Goal: Transaction & Acquisition: Purchase product/service

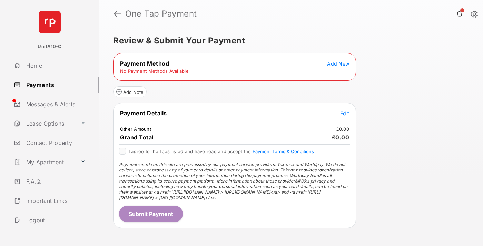
click at [338, 63] on span "Add New" at bounding box center [338, 64] width 22 height 6
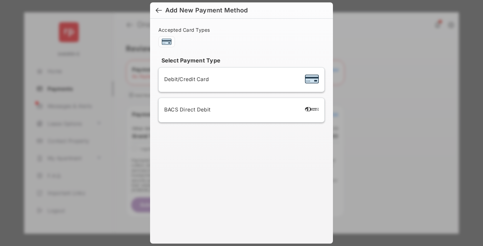
click at [185, 79] on span "Debit/Credit Card" at bounding box center [186, 79] width 45 height 7
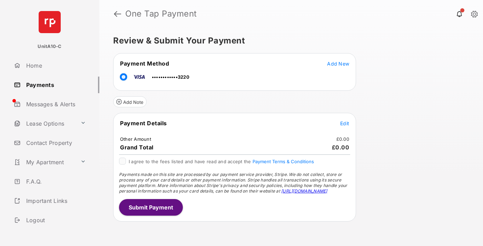
click at [345, 123] on span "Edit" at bounding box center [344, 123] width 9 height 6
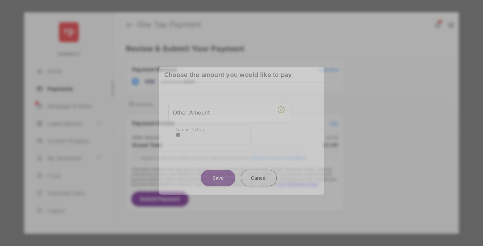
type input "**"
click at [218, 175] on button "Save" at bounding box center [218, 177] width 35 height 17
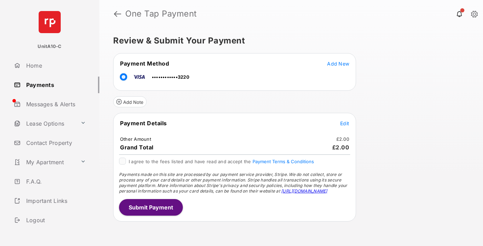
click at [150, 207] on button "Submit Payment" at bounding box center [151, 207] width 64 height 17
